Goal: Communication & Community: Answer question/provide support

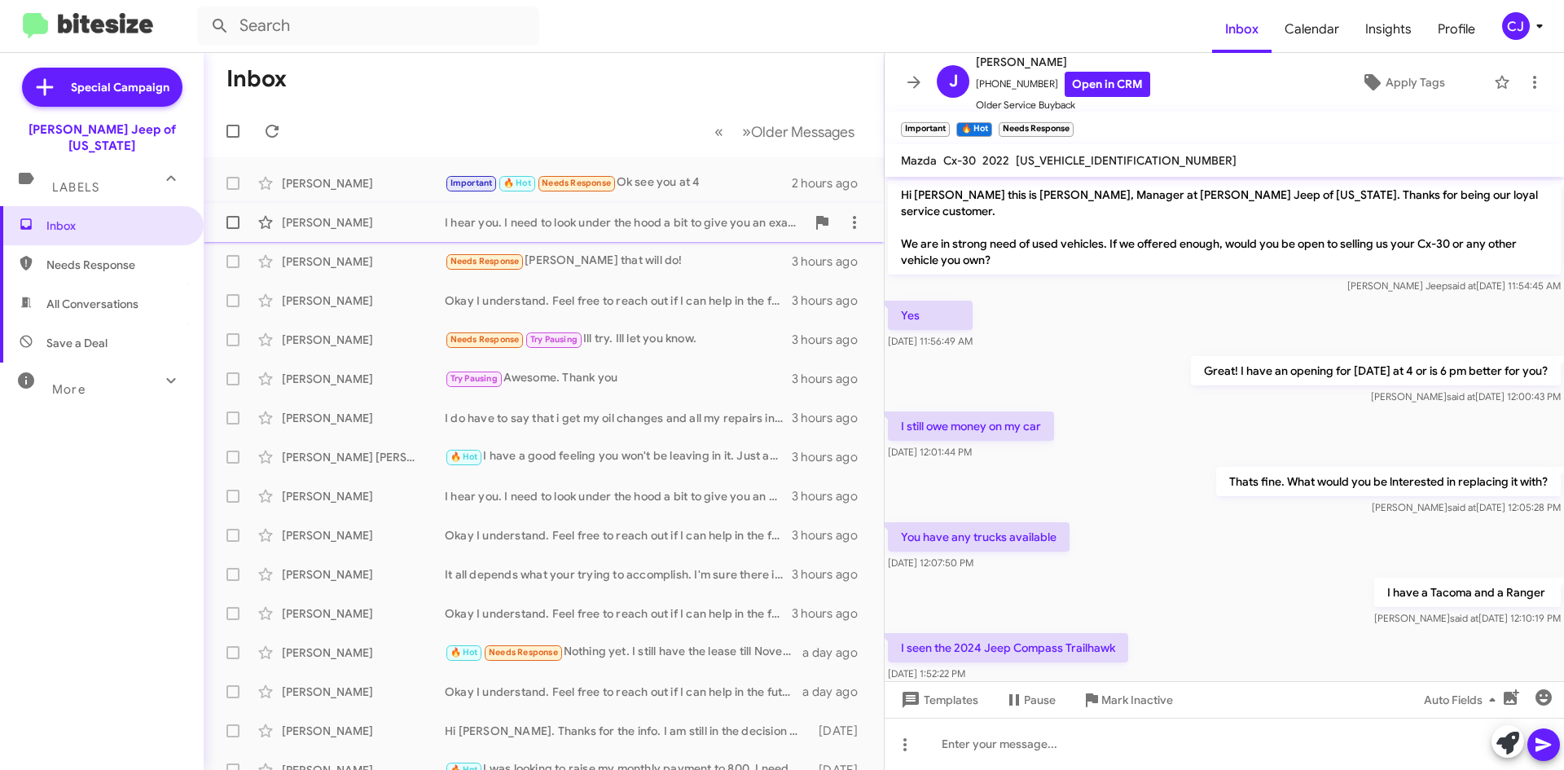
scroll to position [258, 0]
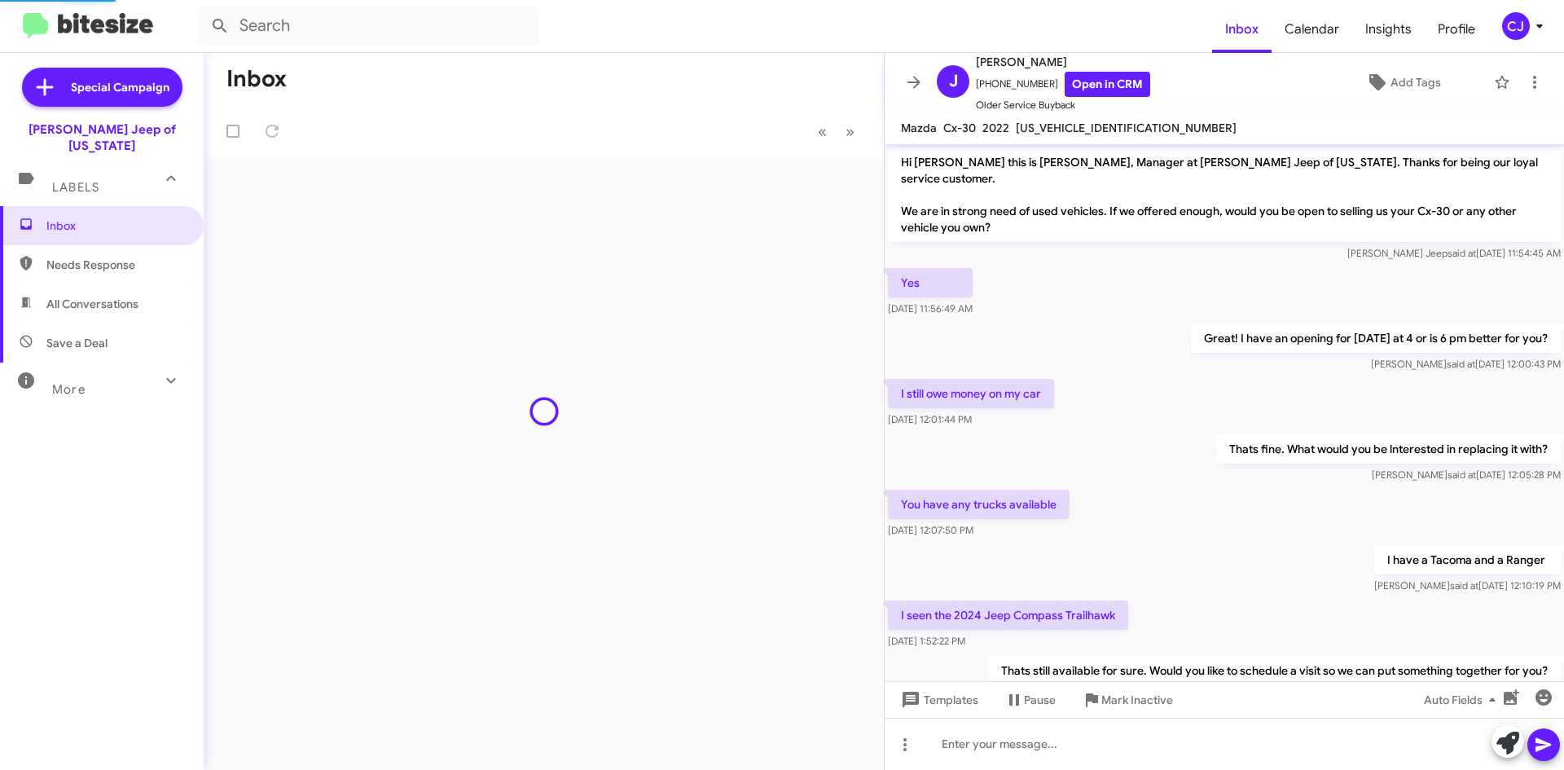
scroll to position [285, 0]
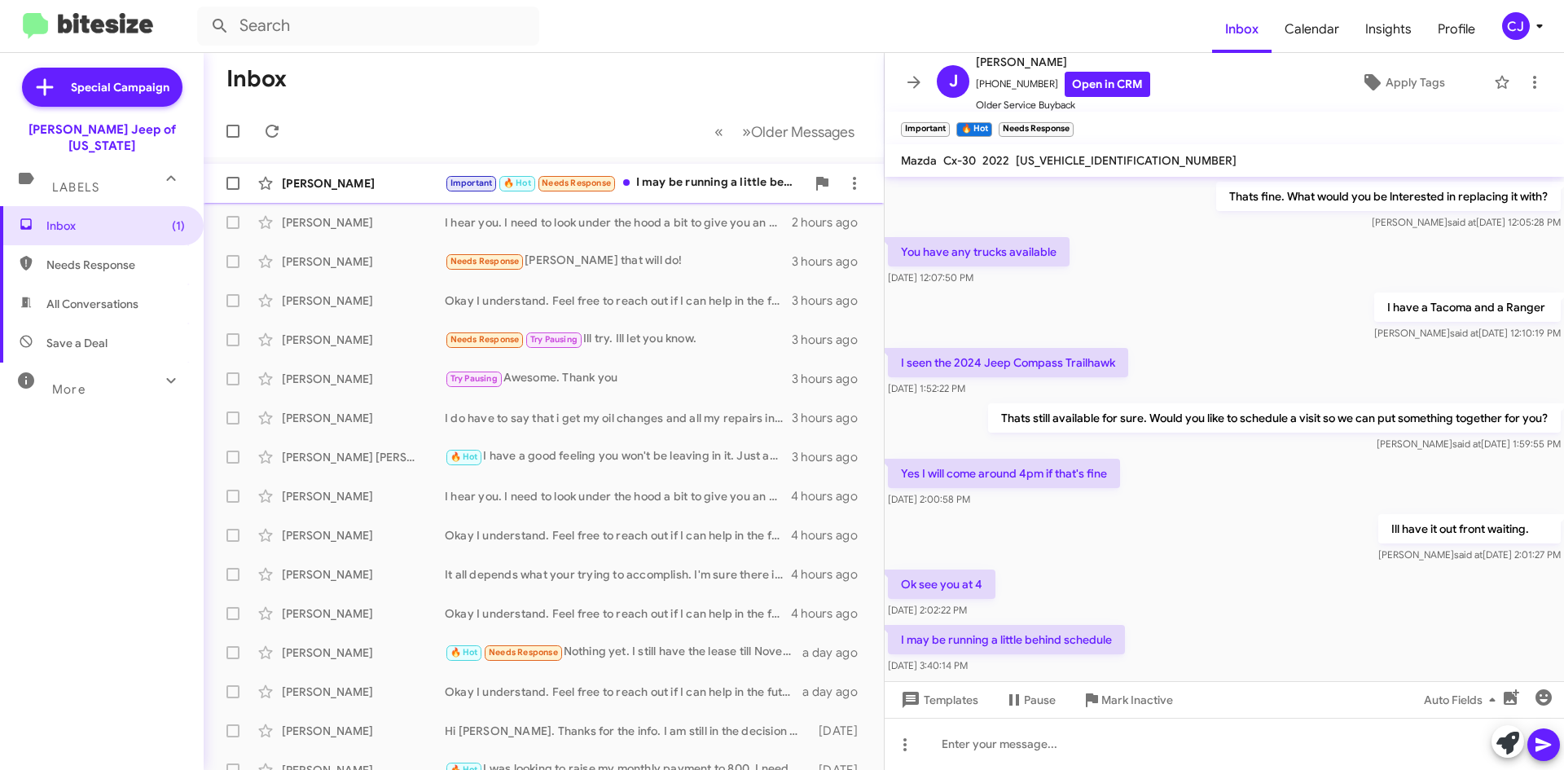
click at [735, 181] on div "Important 🔥 Hot Needs Response I may be running a little behind schedule" at bounding box center [625, 182] width 361 height 19
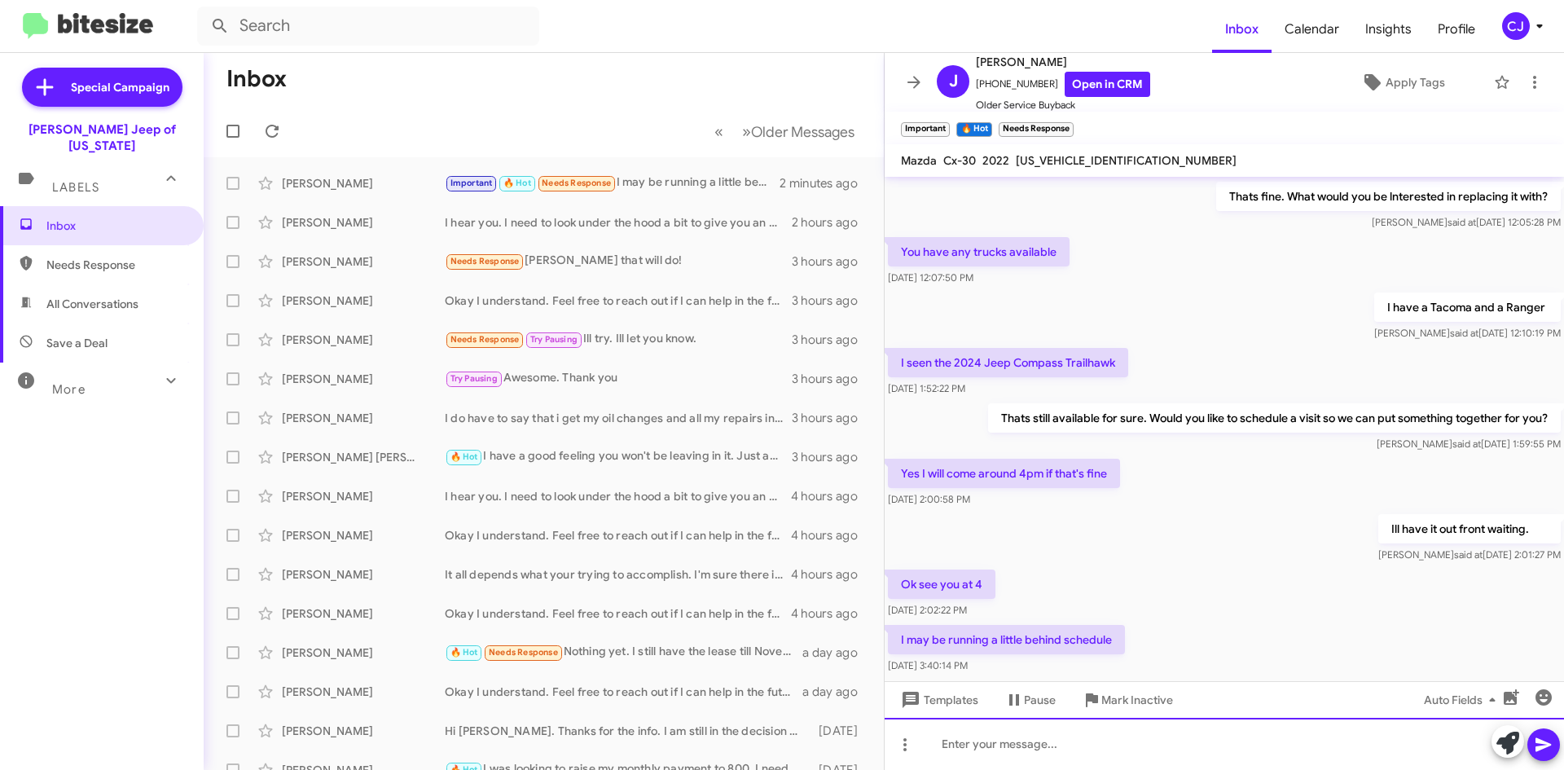
click at [983, 750] on div at bounding box center [1224, 744] width 679 height 52
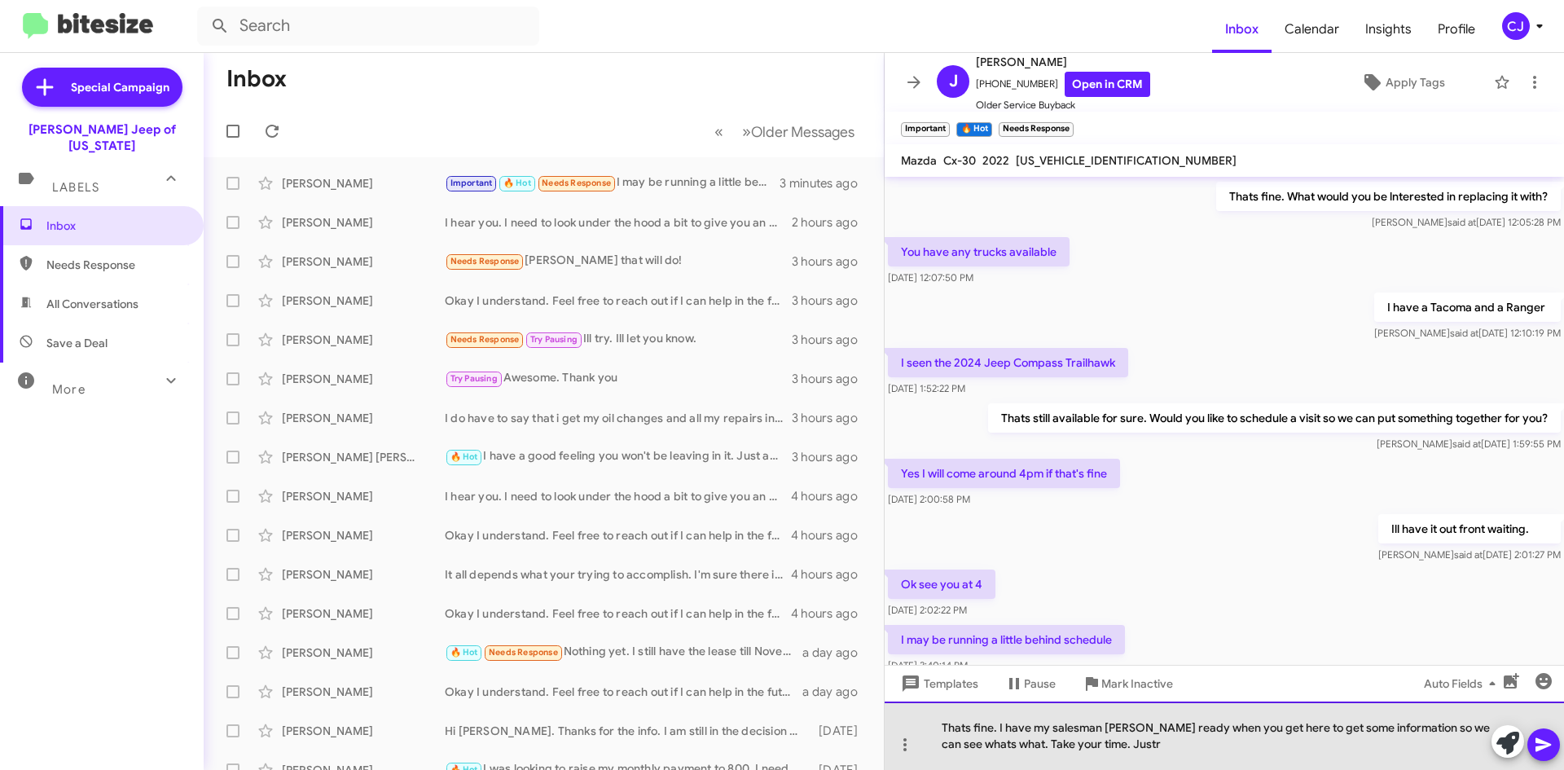
click at [1126, 752] on div "Thats fine. I have my salesman Brian ready when you get here to get some inform…" at bounding box center [1224, 735] width 679 height 68
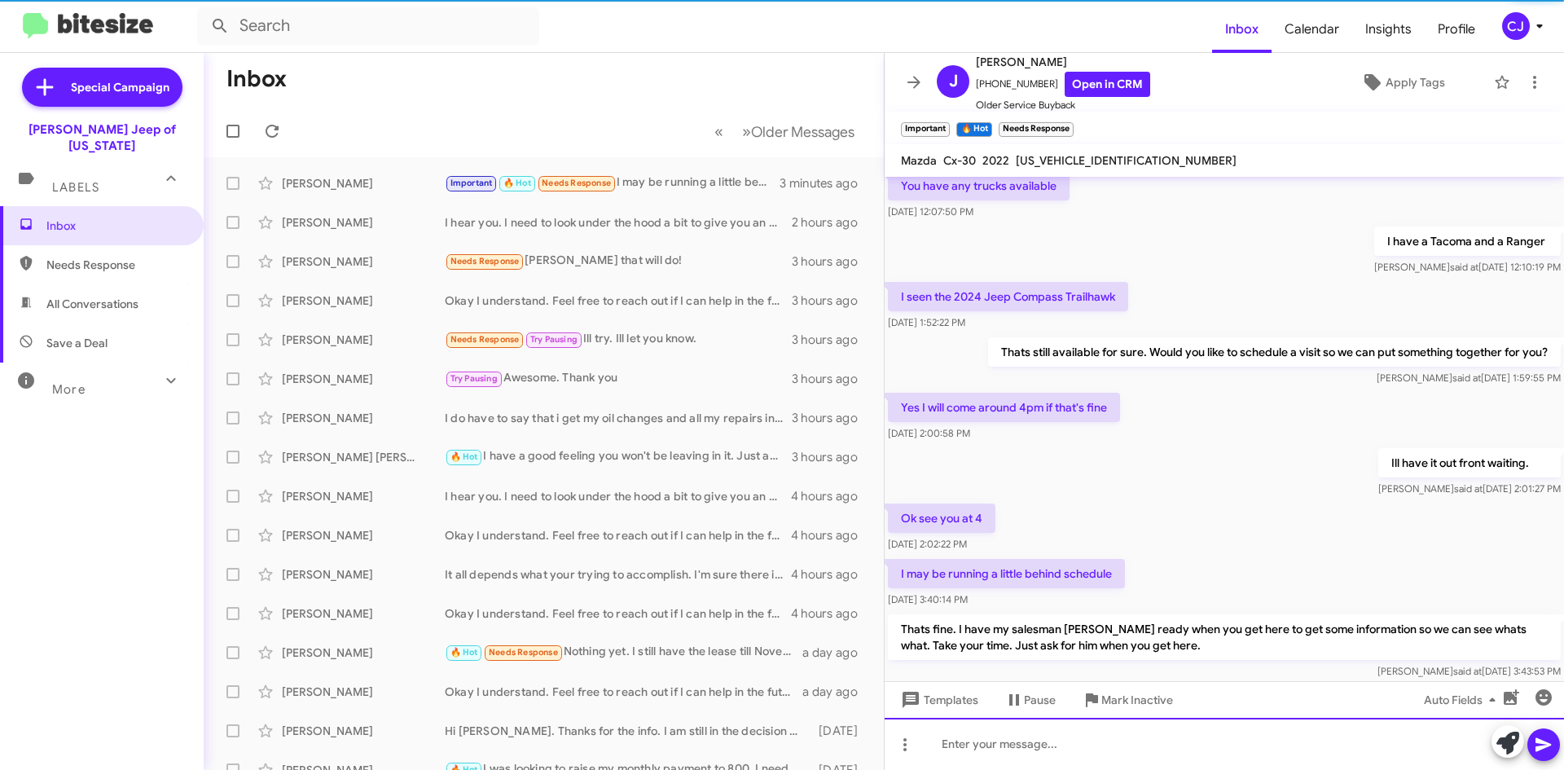
scroll to position [393, 0]
